Goal: Transaction & Acquisition: Purchase product/service

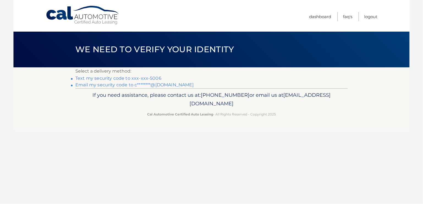
click at [108, 78] on link "Text my security code to xxx-xxx-5006" at bounding box center [118, 78] width 86 height 5
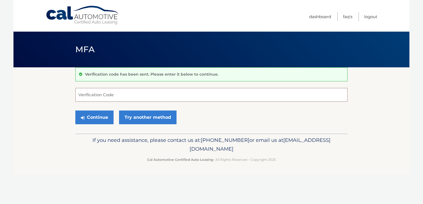
click at [117, 94] on input "Verification Code" at bounding box center [211, 95] width 272 height 14
type input "477941"
click at [97, 113] on button "Continue" at bounding box center [94, 118] width 38 height 14
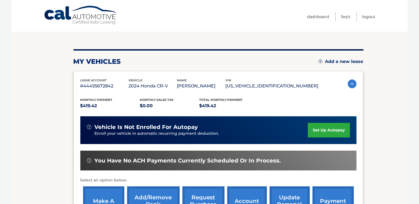
scroll to position [110, 0]
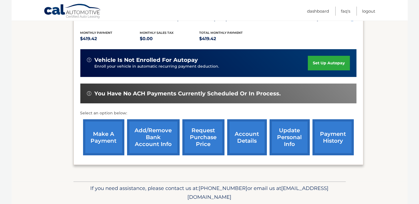
click at [103, 137] on link "make a payment" at bounding box center [103, 137] width 41 height 36
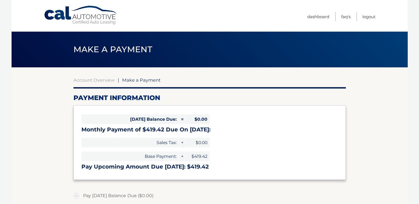
select select "NGZmMzZhMDMtZGVkYy00NDk5LTk3YjUtNjQ4NDg4MDFhZTgz"
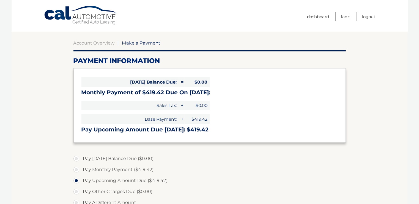
scroll to position [83, 0]
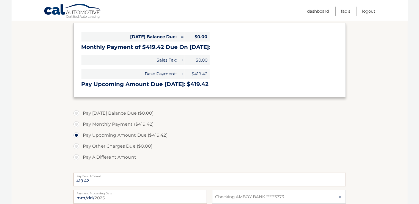
click at [75, 125] on label "Pay Monthly Payment ($419.42)" at bounding box center [209, 124] width 272 height 11
click at [76, 125] on input "Pay Monthly Payment ($419.42)" at bounding box center [79, 123] width 6 height 9
radio input "true"
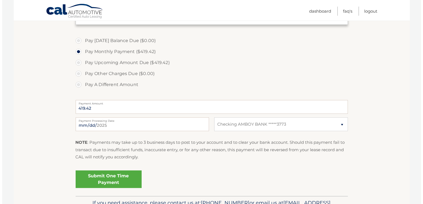
scroll to position [165, 0]
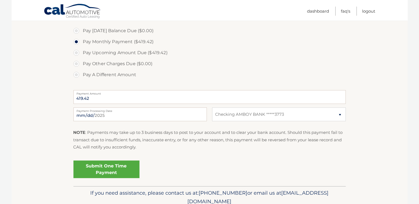
click at [104, 174] on link "Submit One Time Payment" at bounding box center [106, 170] width 66 height 18
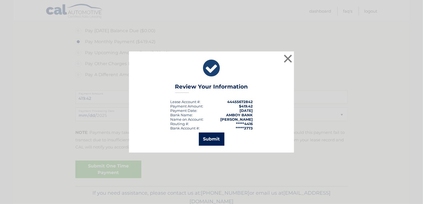
click at [216, 138] on button "Submit" at bounding box center [212, 139] width 26 height 13
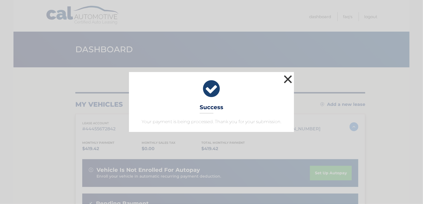
click at [286, 80] on button "×" at bounding box center [288, 79] width 11 height 11
